Goal: Task Accomplishment & Management: Manage account settings

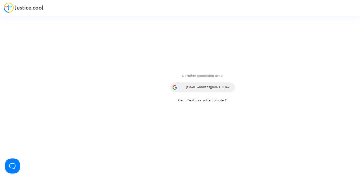
click at [190, 85] on div "airlines@refundmyticket.net" at bounding box center [202, 87] width 65 height 10
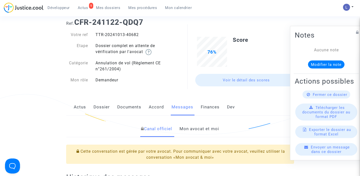
scroll to position [17, 0]
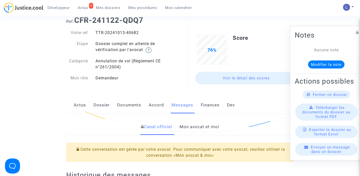
click at [188, 126] on link "Mon avocat et moi" at bounding box center [200, 127] width 40 height 17
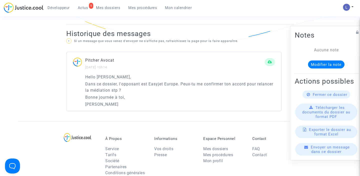
scroll to position [309, 0]
